Goal: Book appointment/travel/reservation

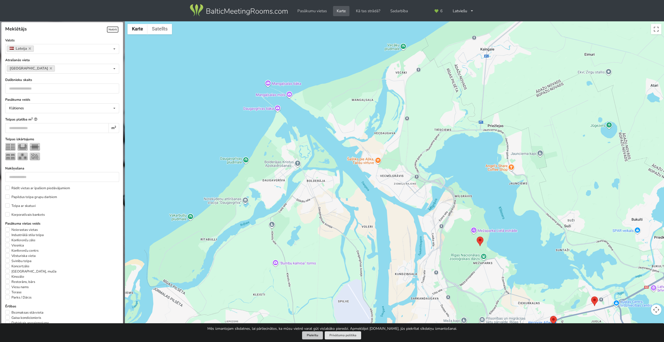
drag, startPoint x: 313, startPoint y: 334, endPoint x: 319, endPoint y: 327, distance: 9.8
click at [313, 334] on button "Piekrītu" at bounding box center [312, 335] width 21 height 8
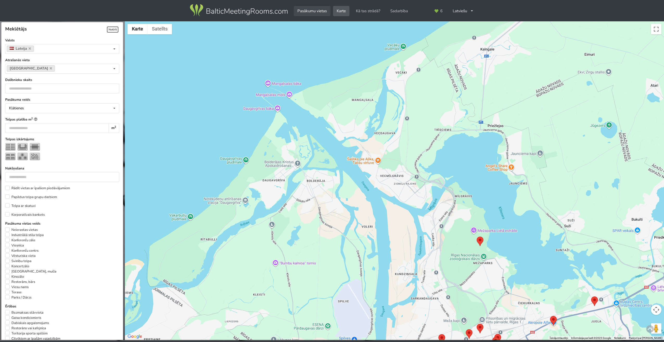
click at [318, 10] on link "Pasākumu vietas" at bounding box center [312, 11] width 37 height 10
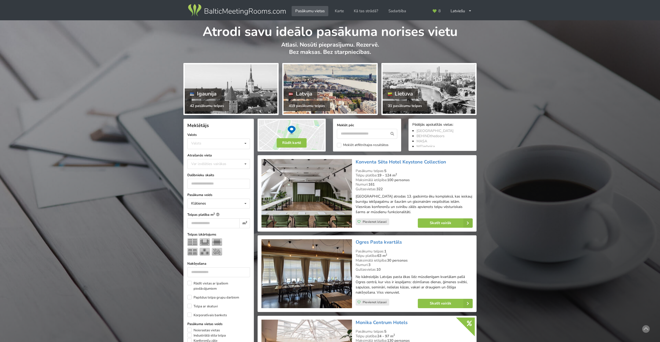
click at [326, 90] on div at bounding box center [330, 88] width 93 height 49
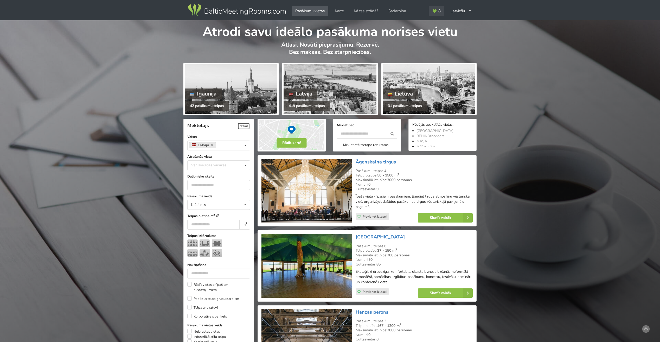
click at [438, 10] on link "8" at bounding box center [437, 11] width 16 height 10
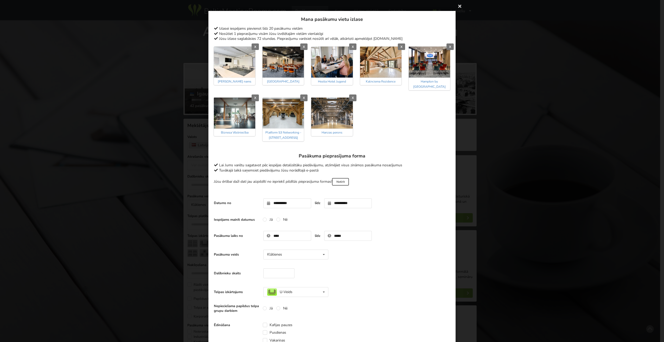
click at [169, 43] on div "Paldies, Jūsu pieprasījums nosūtīts pa tiešo izvēlētajām pasākumu vietām. Tuvāk…" at bounding box center [332, 171] width 664 height 342
click at [457, 5] on icon at bounding box center [460, 6] width 8 height 8
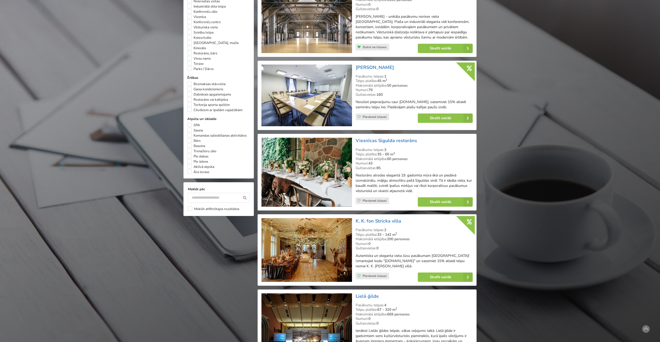
scroll to position [338, 0]
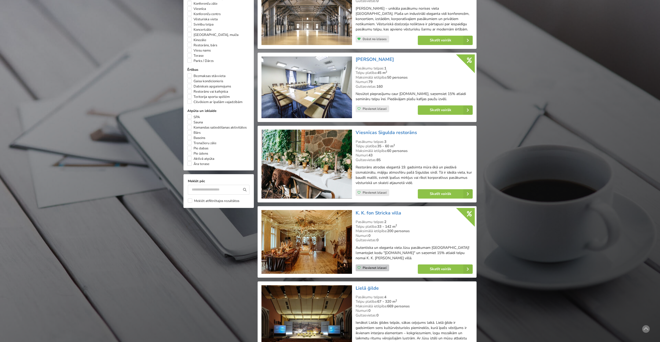
click at [359, 268] on icon at bounding box center [359, 267] width 3 height 3
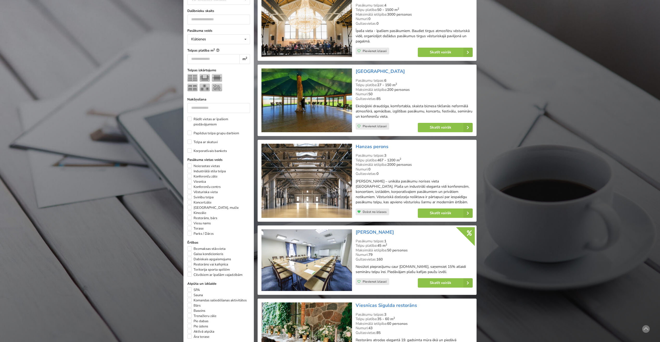
scroll to position [156, 0]
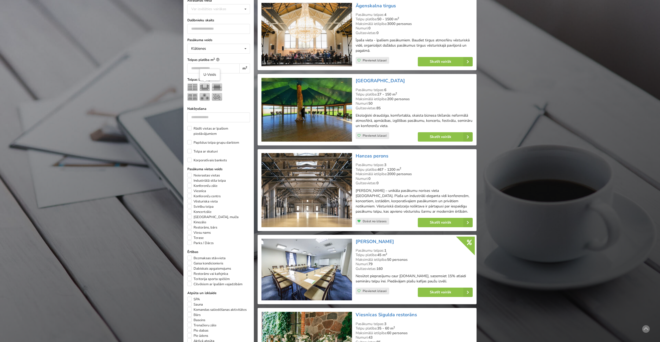
click at [203, 87] on img at bounding box center [205, 87] width 10 height 8
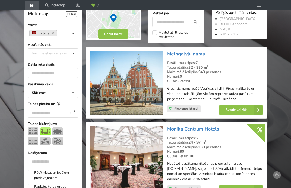
scroll to position [117, 0]
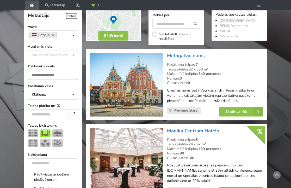
click at [57, 75] on input "number" at bounding box center [53, 75] width 50 height 10
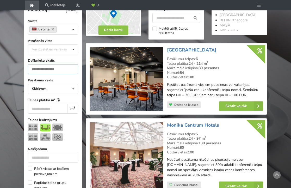
scroll to position [124, 0]
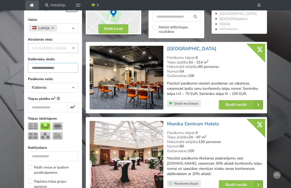
type input "**"
click at [53, 45] on div "Var izvēlēties vairākas Pārdaugava Teika Apšuciems Jūrkalne Mārupes novads Rīga…" at bounding box center [53, 48] width 50 height 10
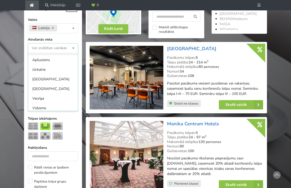
scroll to position [26, 0]
click at [47, 90] on div "Vecrīga" at bounding box center [53, 90] width 50 height 10
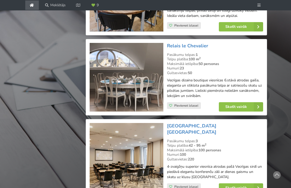
scroll to position [619, 0]
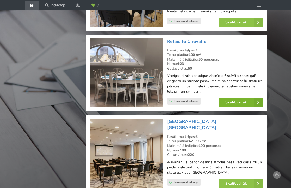
click at [236, 107] on link "Skatīt vairāk" at bounding box center [241, 102] width 44 height 9
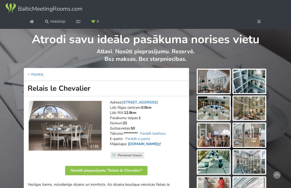
click at [144, 144] on link "lechevalier.lv" at bounding box center [145, 144] width 34 height 5
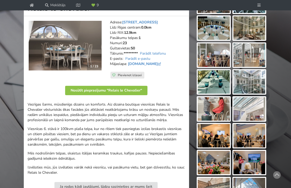
scroll to position [104, 0]
